Goal: Information Seeking & Learning: Understand process/instructions

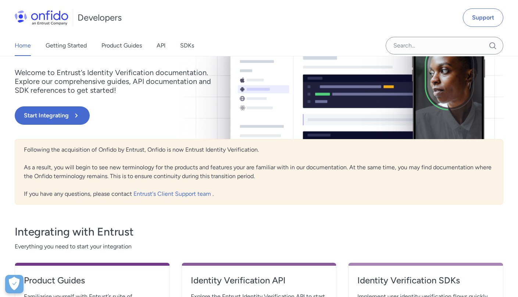
scroll to position [64, 0]
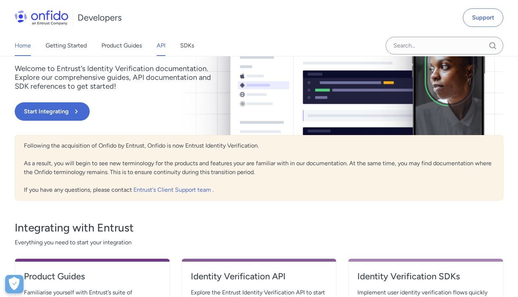
click at [164, 48] on link "API" at bounding box center [161, 45] width 9 height 21
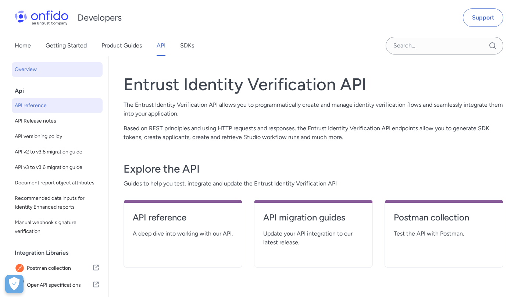
click at [49, 105] on span "API reference" at bounding box center [57, 105] width 85 height 9
select select "http"
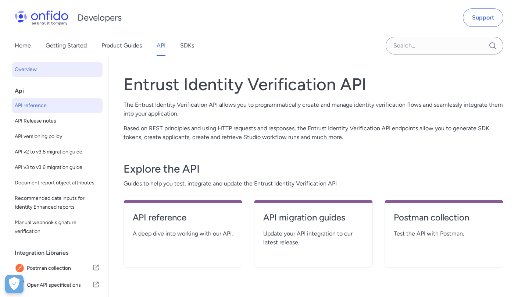
select select "http"
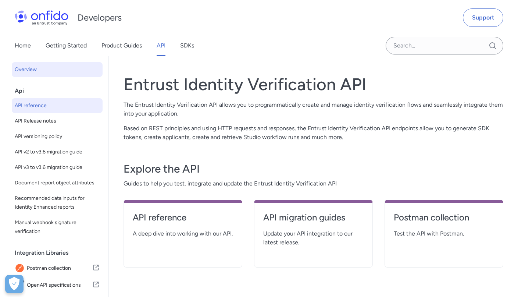
select select "http"
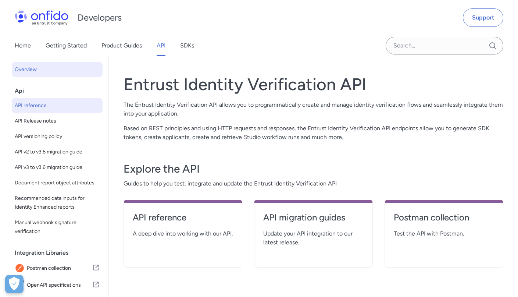
select select "http"
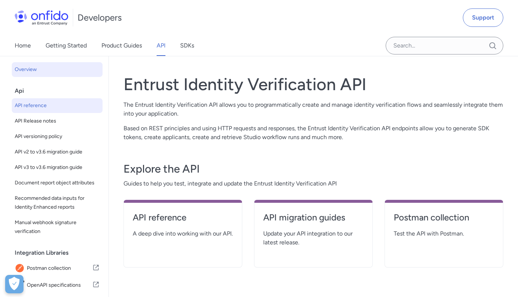
select select "http"
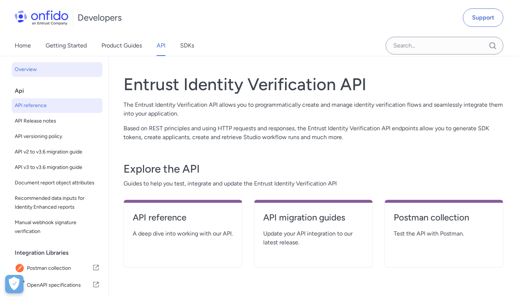
select select "http"
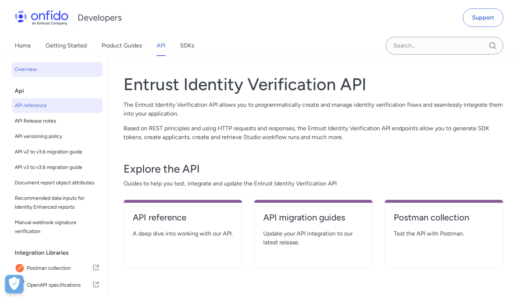
select select "http"
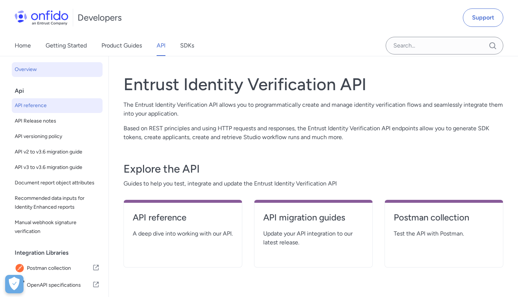
select select "http"
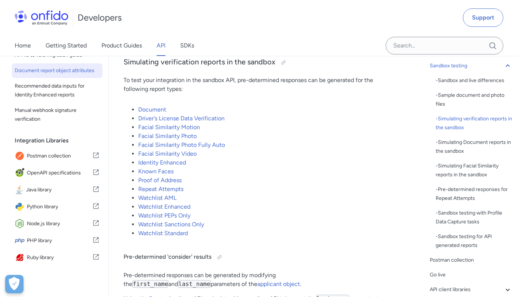
scroll to position [117, 0]
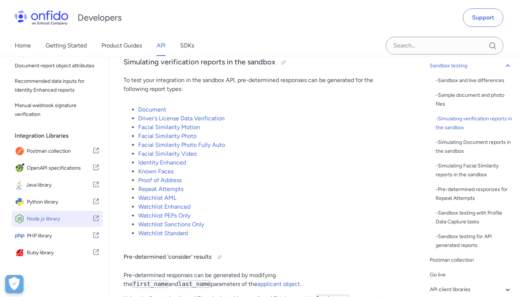
click at [45, 216] on span "Node.js library" at bounding box center [59, 219] width 65 height 10
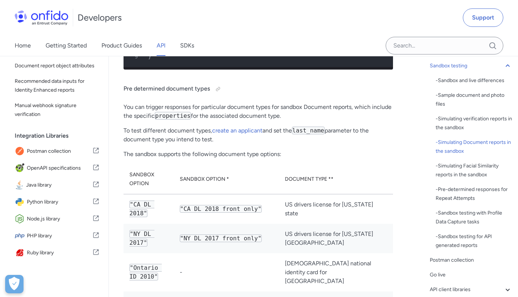
scroll to position [2516, 0]
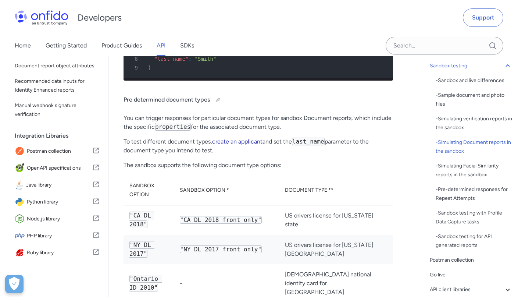
click at [237, 142] on link "create an applicant" at bounding box center [237, 141] width 50 height 7
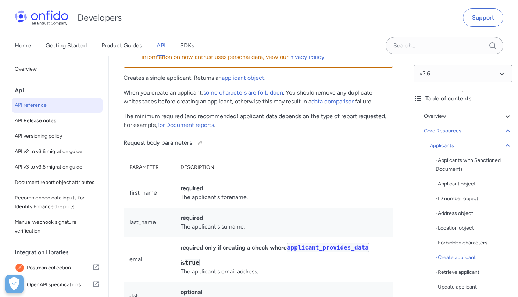
scroll to position [10924, 0]
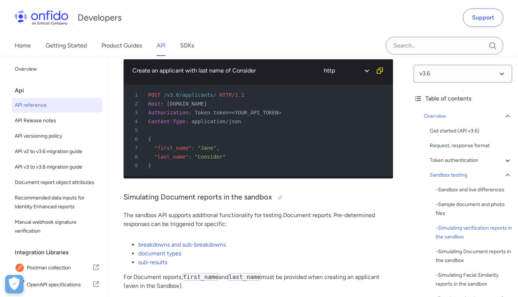
scroll to position [1956, 0]
